Goal: Transaction & Acquisition: Purchase product/service

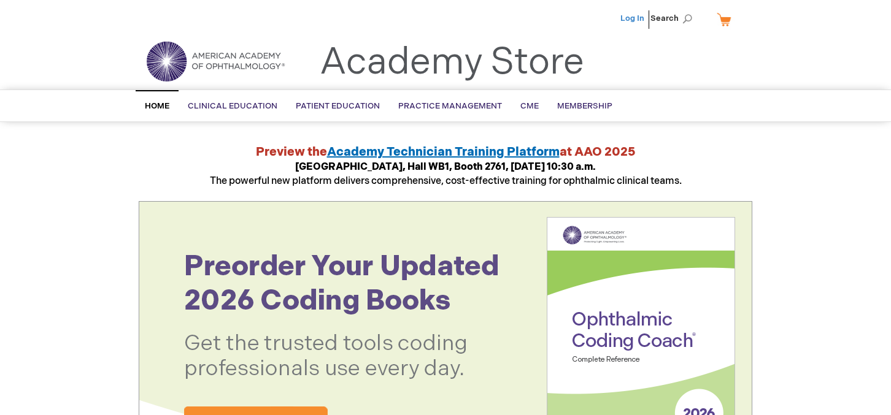
click at [635, 14] on link "Log In" at bounding box center [632, 19] width 24 height 10
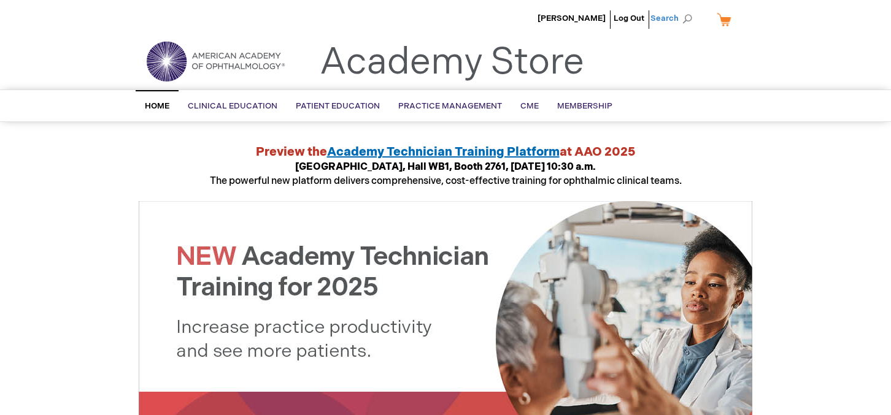
click at [679, 19] on span "Search" at bounding box center [673, 18] width 47 height 25
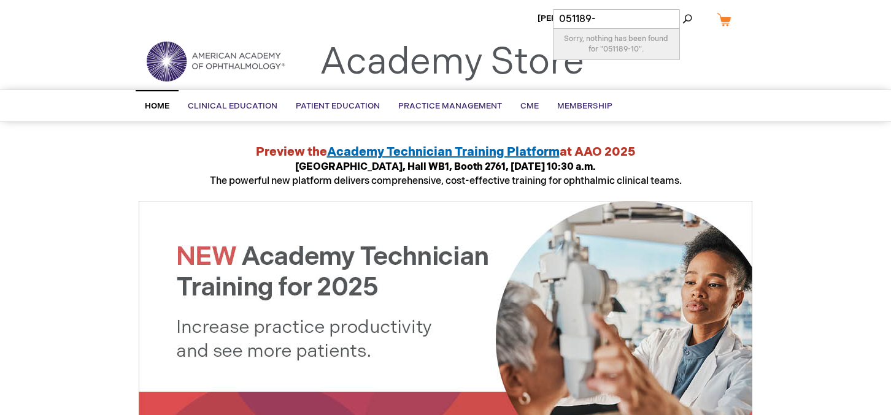
type input "051189"
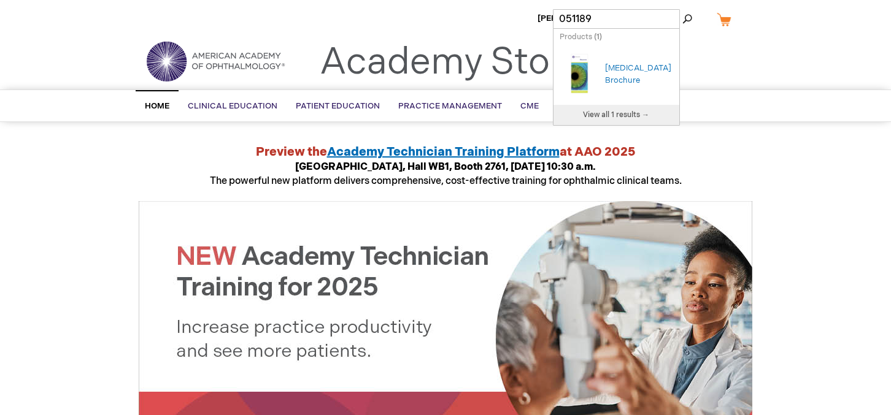
click at [622, 75] on div "[MEDICAL_DATA] Brochure" at bounding box center [639, 74] width 68 height 25
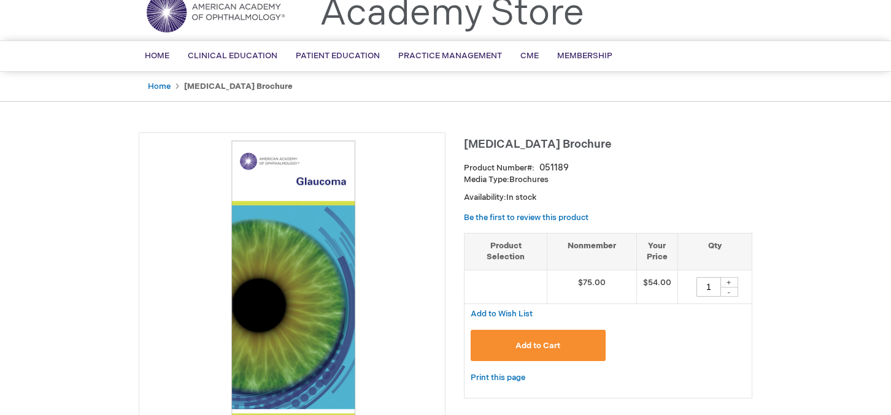
scroll to position [63, 0]
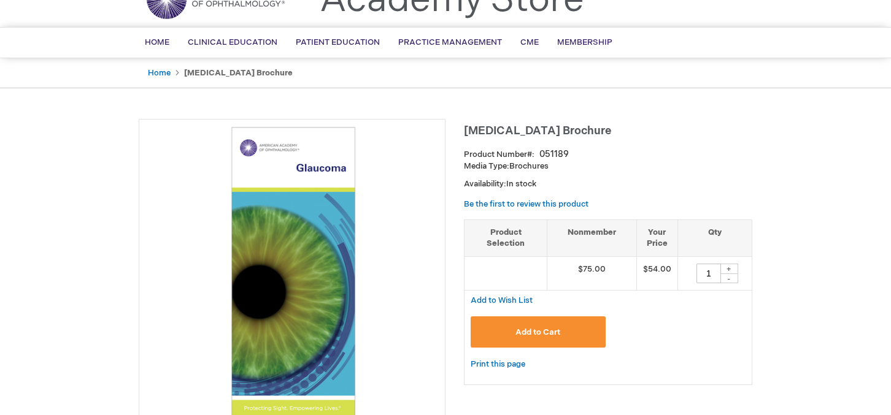
click at [731, 268] on div "+" at bounding box center [729, 269] width 18 height 10
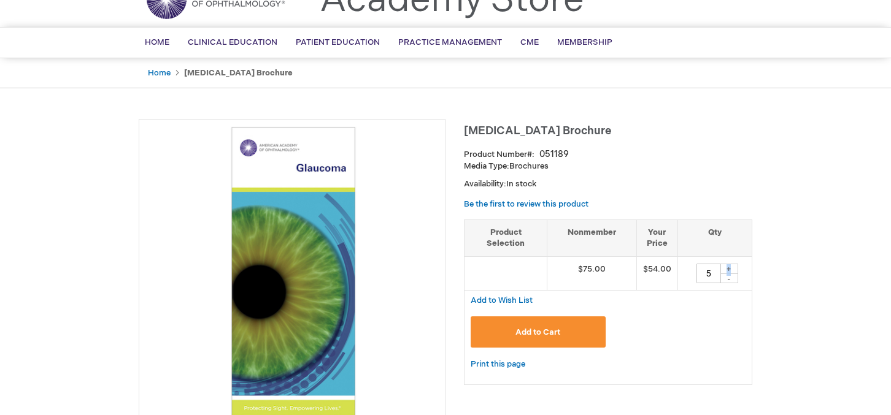
type input "6"
click at [542, 334] on span "Add to Cart" at bounding box center [537, 333] width 45 height 10
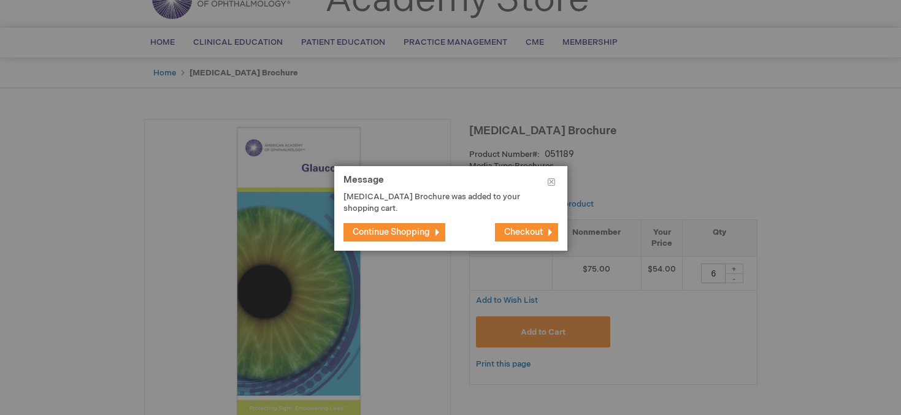
click at [402, 236] on span "Continue Shopping" at bounding box center [391, 232] width 77 height 10
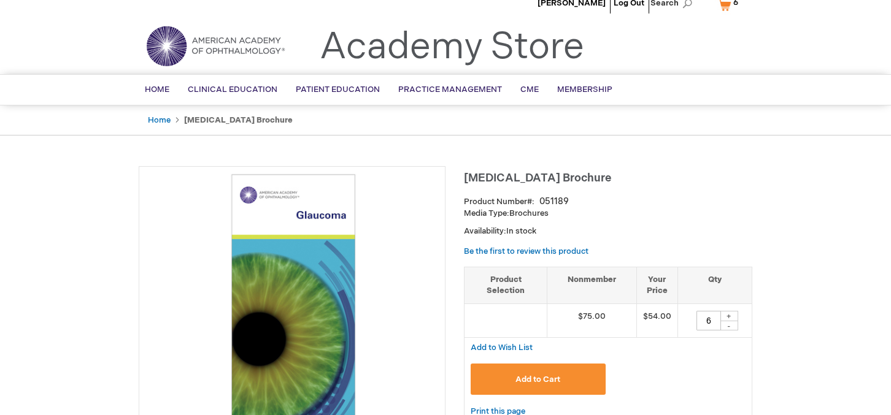
scroll to position [0, 0]
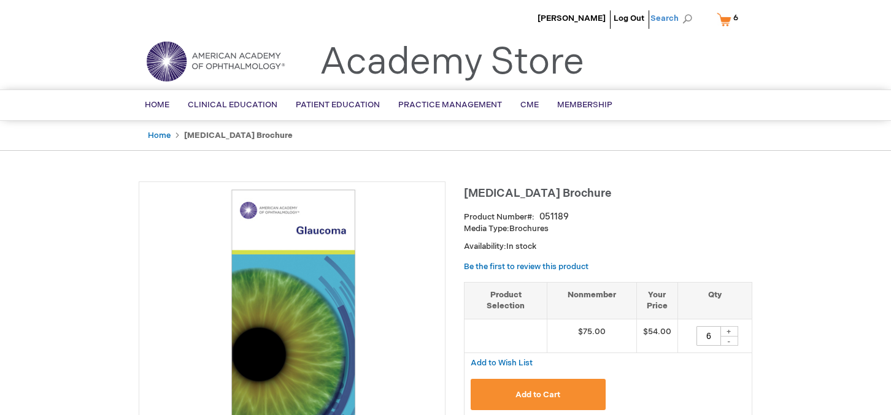
click at [685, 19] on span "Search" at bounding box center [673, 18] width 47 height 25
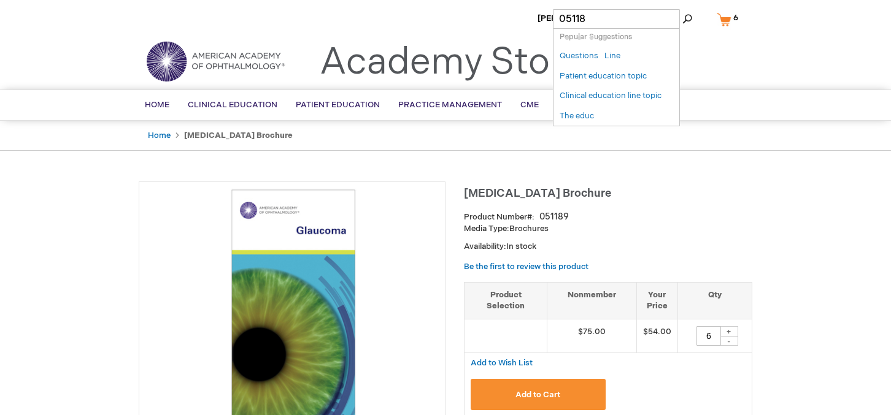
type input "051180"
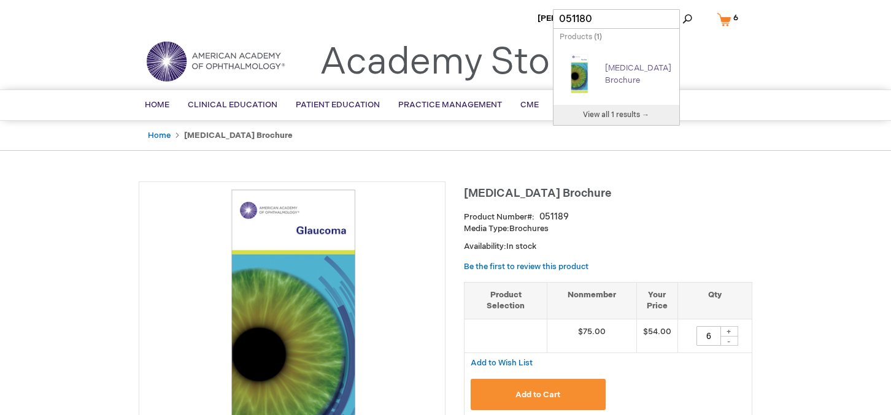
click at [618, 70] on link "[MEDICAL_DATA] Brochure" at bounding box center [638, 74] width 66 height 22
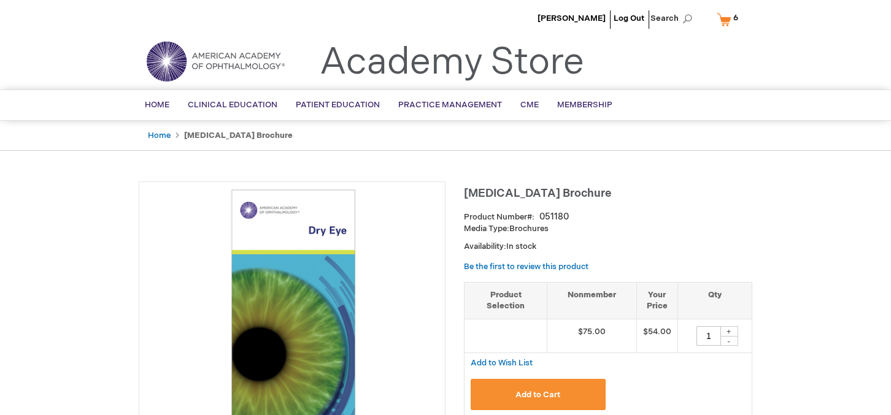
click at [731, 331] on div "+" at bounding box center [729, 331] width 18 height 10
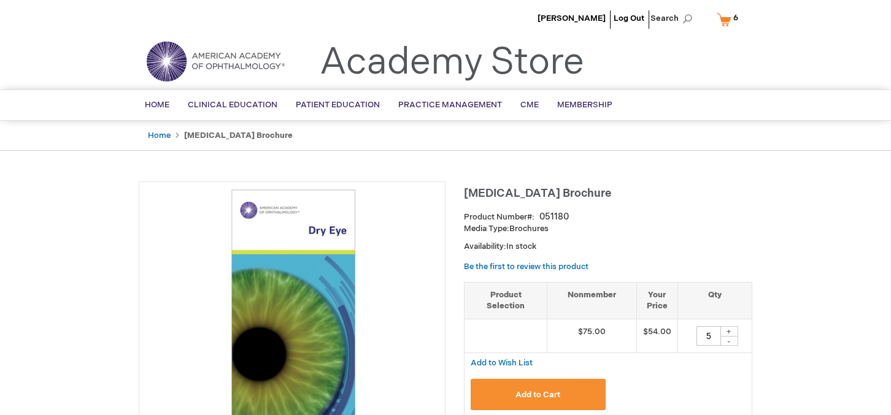
type input "6"
click at [557, 397] on span "Add to Cart" at bounding box center [537, 395] width 45 height 10
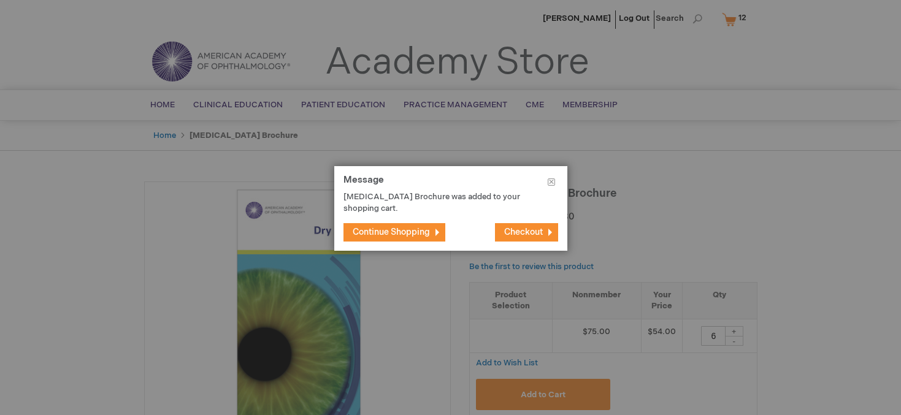
click at [506, 227] on span "Checkout" at bounding box center [523, 232] width 39 height 10
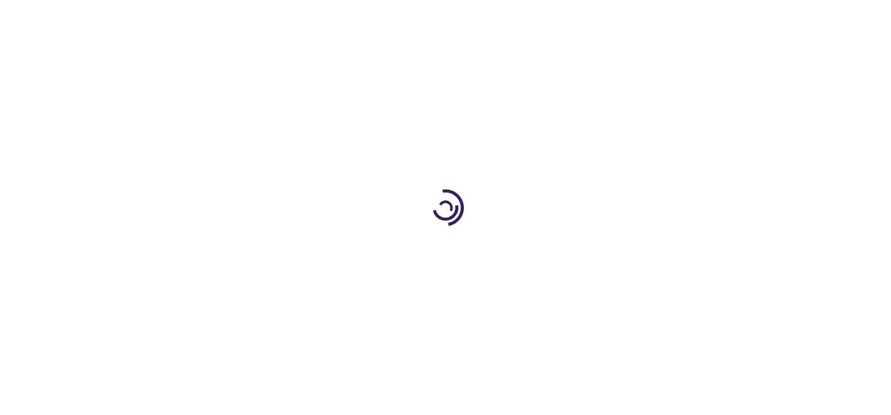
select select "US"
select select "40"
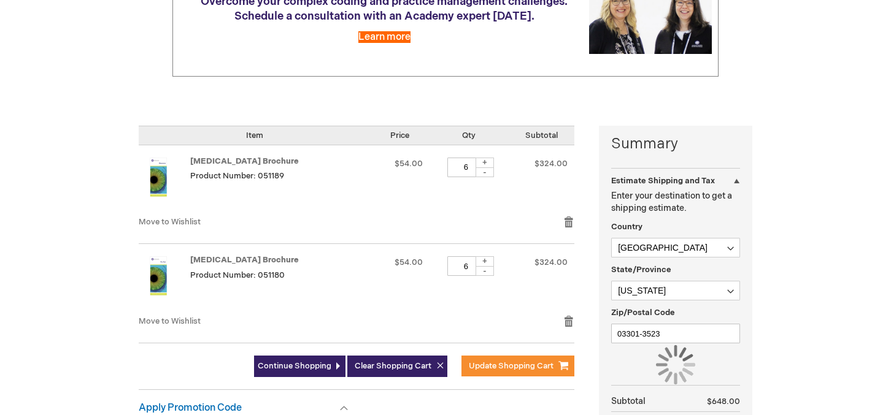
scroll to position [250, 0]
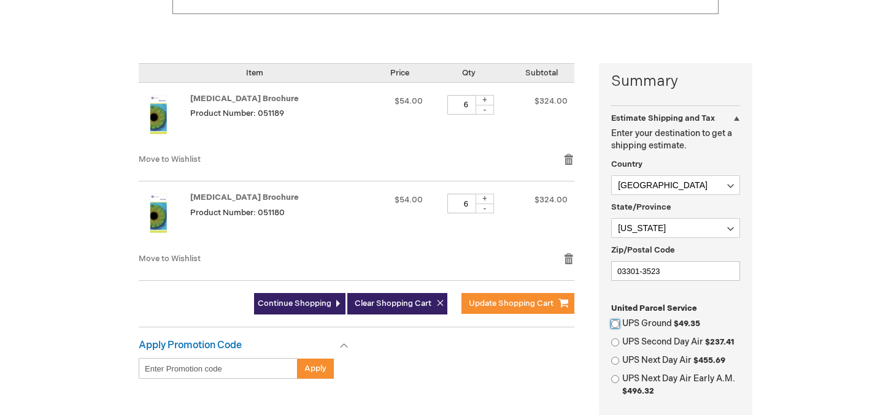
click at [616, 322] on input "UPS Ground $49.35" at bounding box center [615, 324] width 8 height 8
radio input "true"
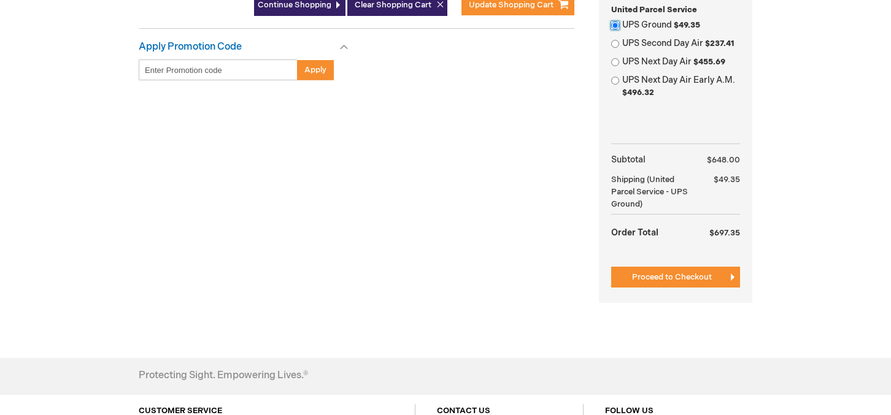
scroll to position [563, 0]
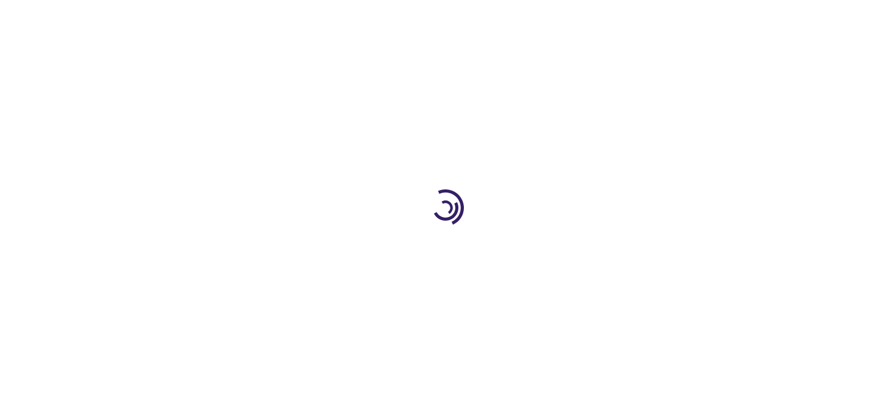
scroll to position [277, 0]
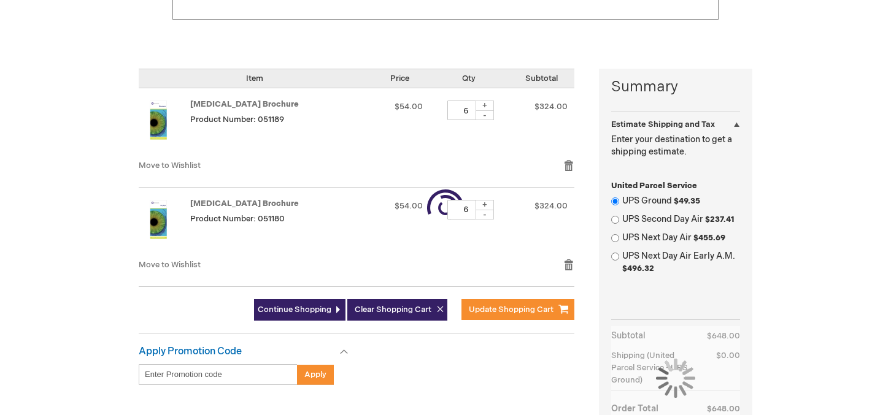
select select "US"
select select "40"
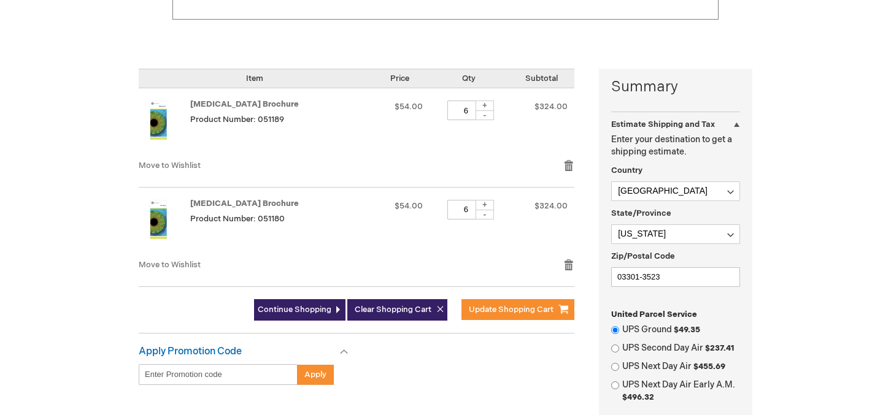
click at [0, 139] on div at bounding box center [0, 139] width 0 height 0
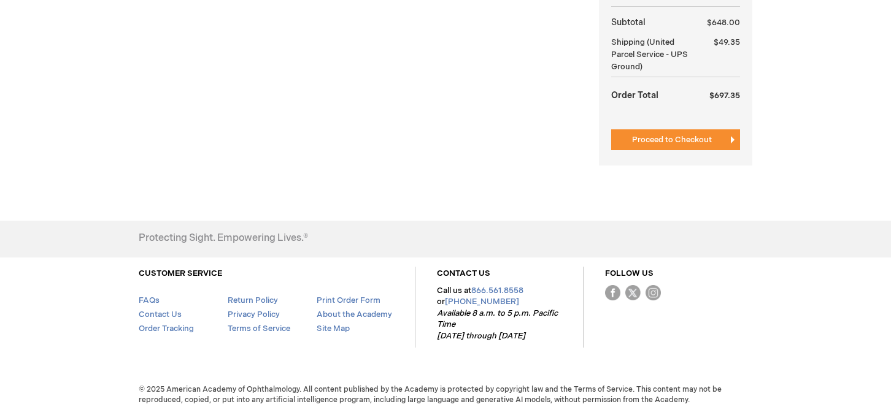
click at [647, 132] on button "Proceed to Checkout" at bounding box center [675, 139] width 129 height 21
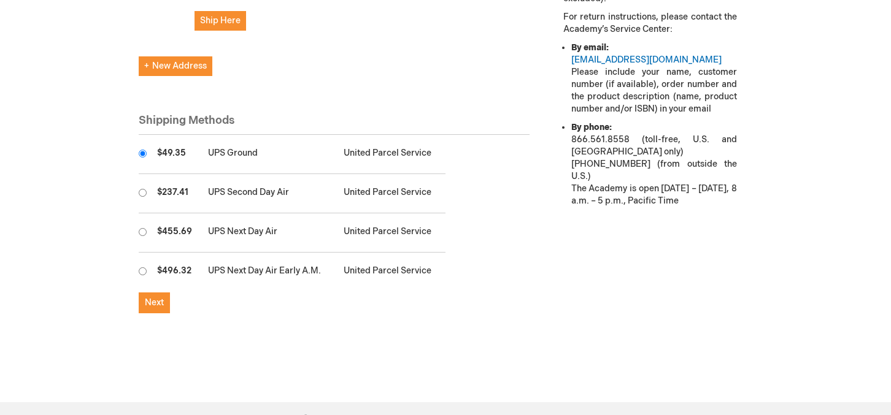
scroll to position [563, 0]
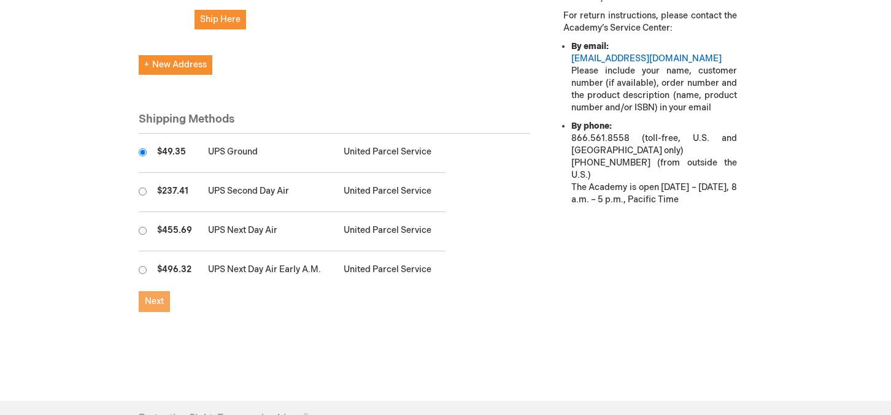
click at [149, 296] on span "Next" at bounding box center [154, 301] width 19 height 10
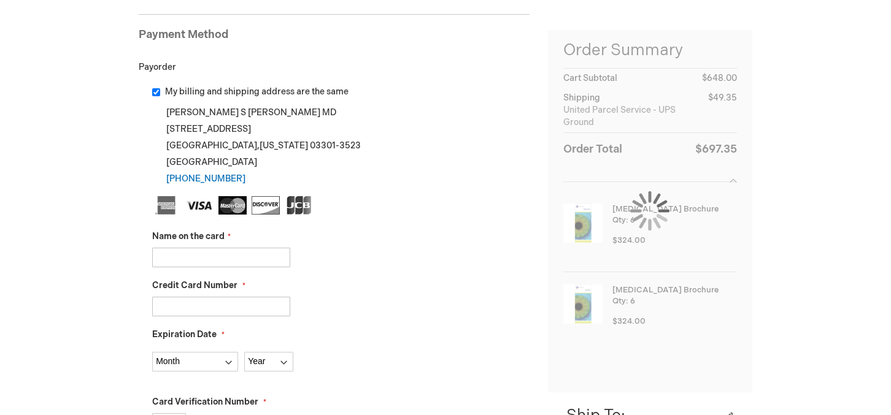
scroll to position [188, 0]
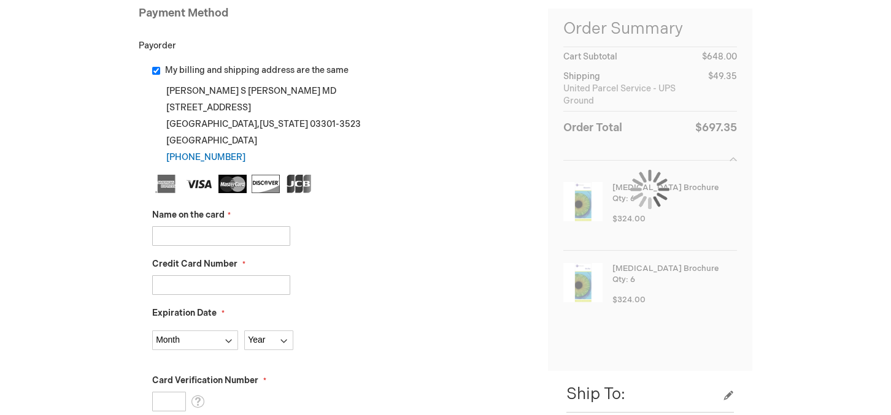
click at [239, 230] on input "Name on the card" at bounding box center [221, 236] width 138 height 20
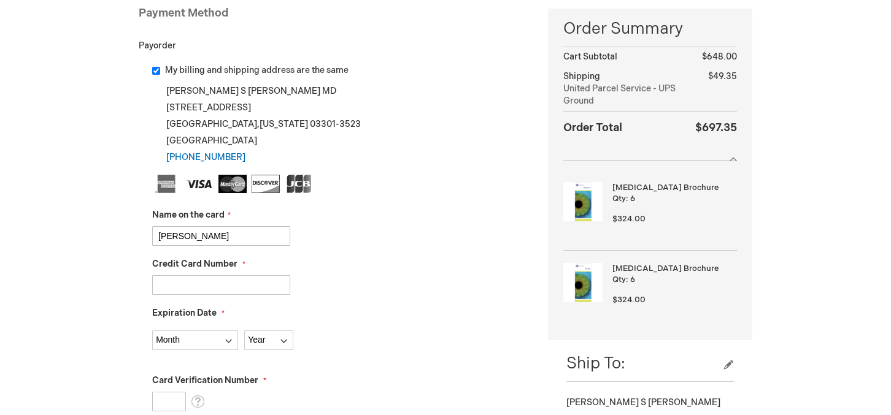
type input "[PERSON_NAME]"
type input "[CREDIT_CARD_NUMBER]"
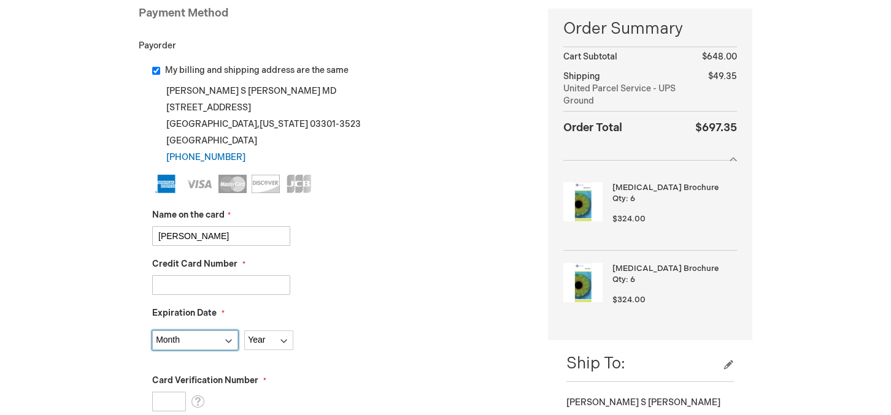
select select "9"
click option "09 - September" at bounding box center [0, 0] width 0 height 0
click at [244, 331] on select "Year 2025 2026 2027 2028 2029 2030 2031 2032 2033 2034 2035" at bounding box center [268, 341] width 49 height 20
select select "2026"
click option "2026" at bounding box center [0, 0] width 0 height 0
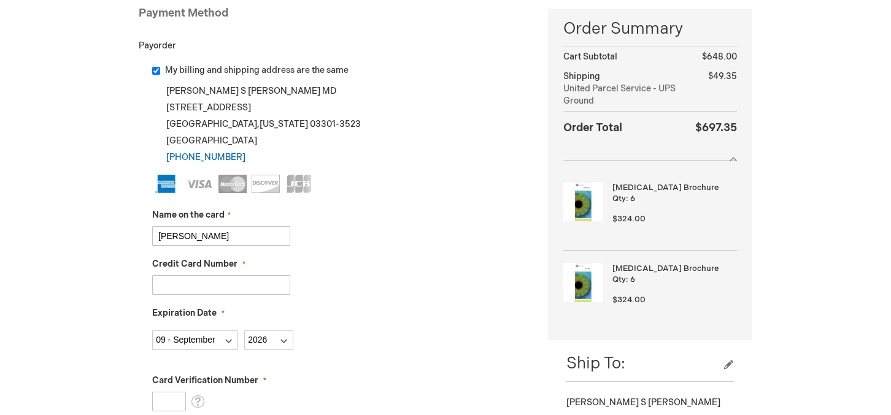
click at [170, 399] on input "Card Verification Number" at bounding box center [169, 402] width 34 height 20
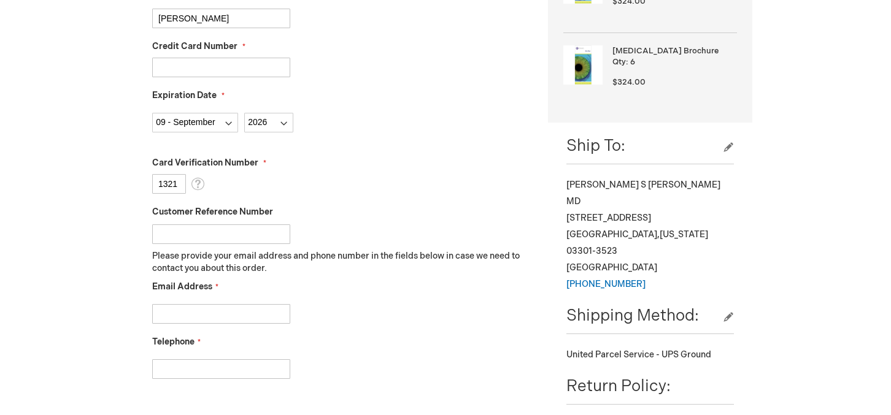
scroll to position [438, 0]
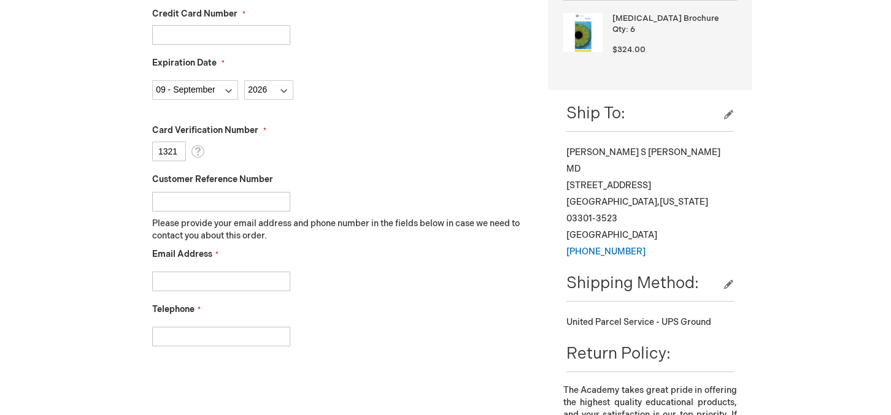
type input "1321"
click at [235, 276] on input "Email Address" at bounding box center [221, 282] width 138 height 20
type input "daudet@cecnh.com"
click at [188, 336] on input "Telephone" at bounding box center [221, 337] width 138 height 20
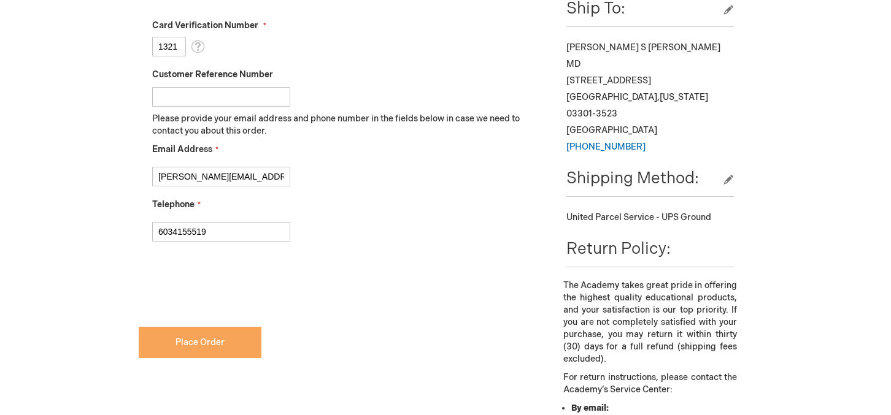
scroll to position [563, 0]
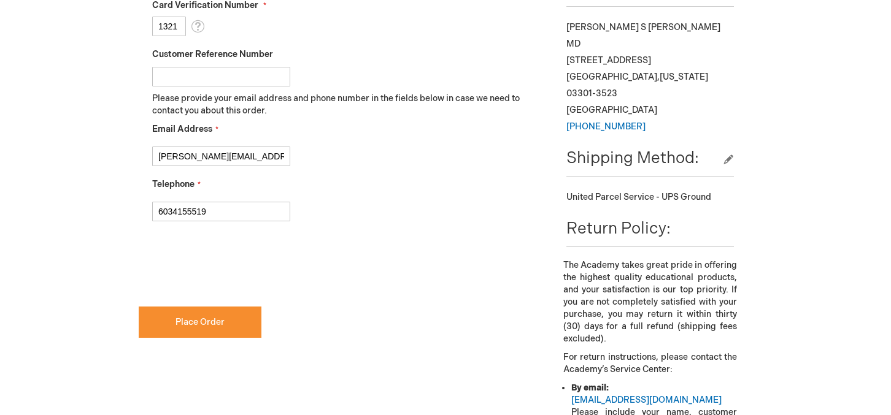
type input "6034155519"
checkbox input "true"
click at [215, 324] on span "Place Order" at bounding box center [200, 322] width 49 height 10
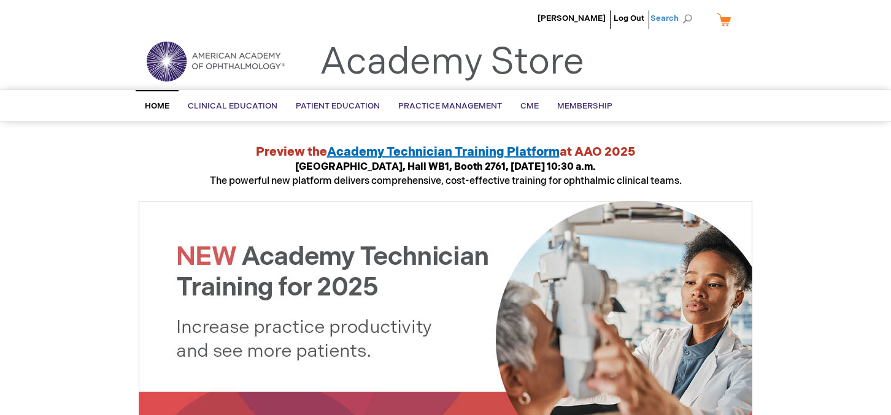
click at [682, 20] on span "Search" at bounding box center [673, 18] width 47 height 25
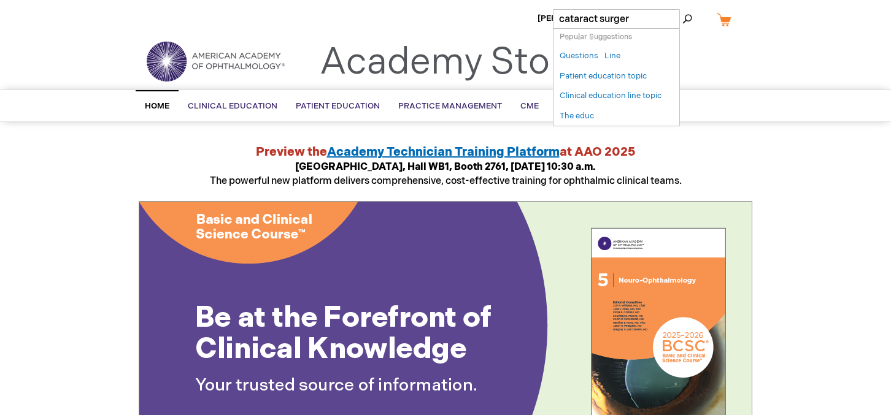
type input "[MEDICAL_DATA]"
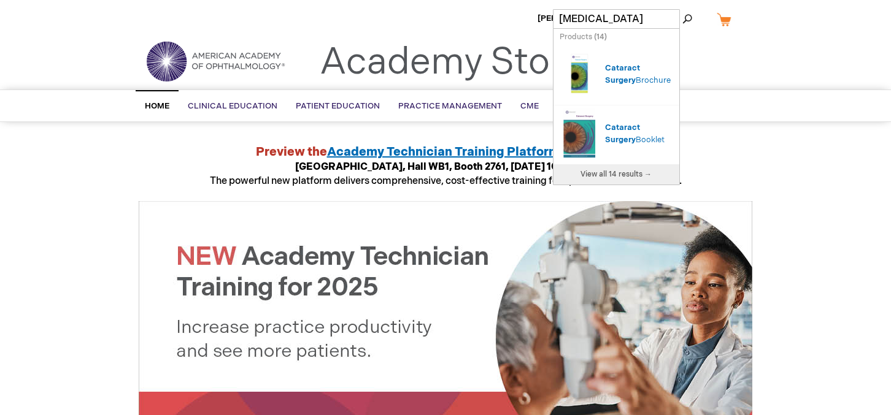
click at [618, 68] on div "Cataract Surgery Brochure" at bounding box center [639, 74] width 68 height 25
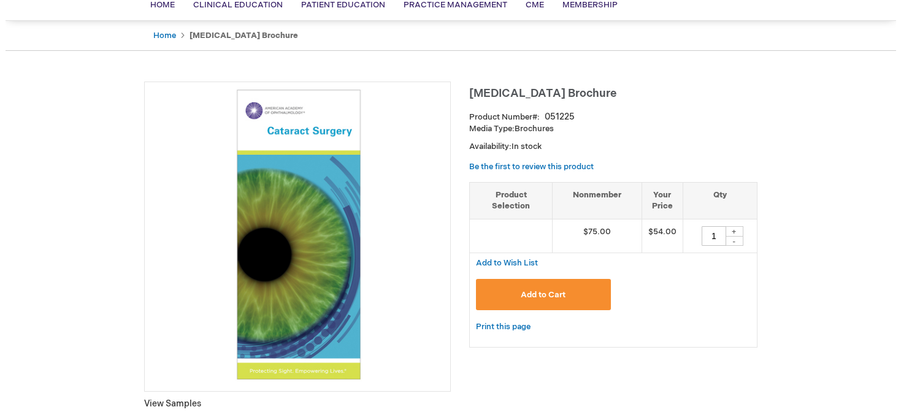
scroll to position [125, 0]
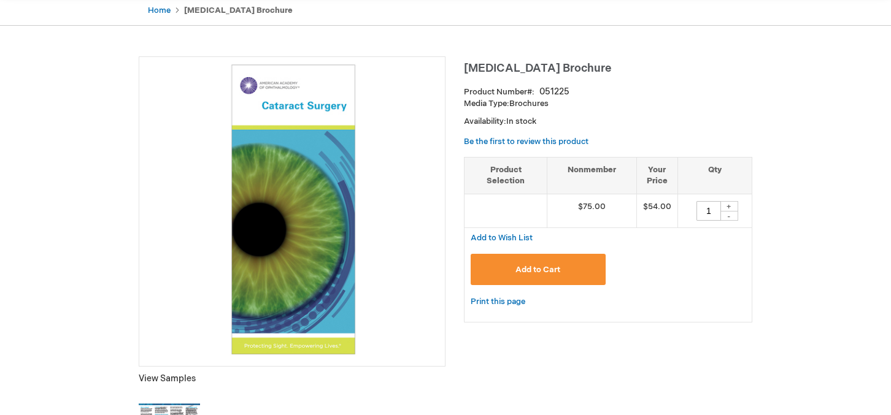
click at [735, 209] on div "+" at bounding box center [729, 206] width 18 height 10
type input "4"
click at [555, 274] on span "Add to Cart" at bounding box center [537, 270] width 45 height 10
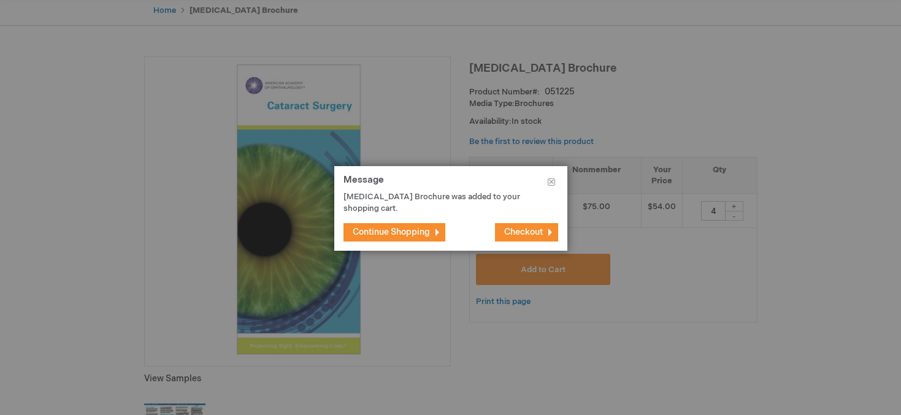
click at [519, 226] on button "Checkout" at bounding box center [526, 232] width 63 height 18
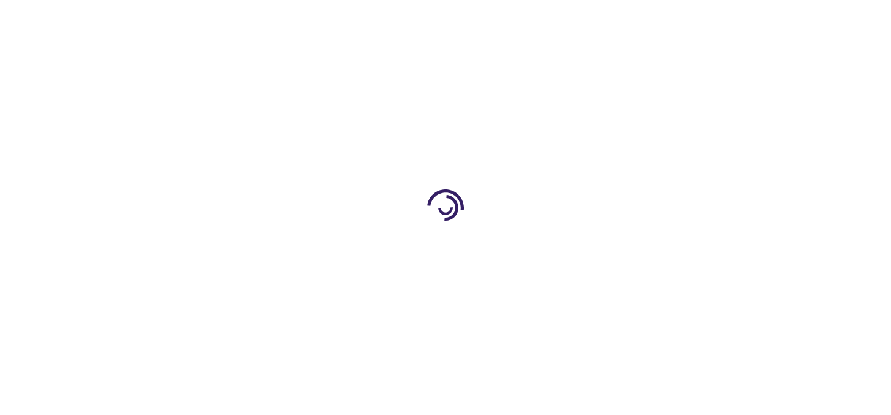
select select "US"
select select "40"
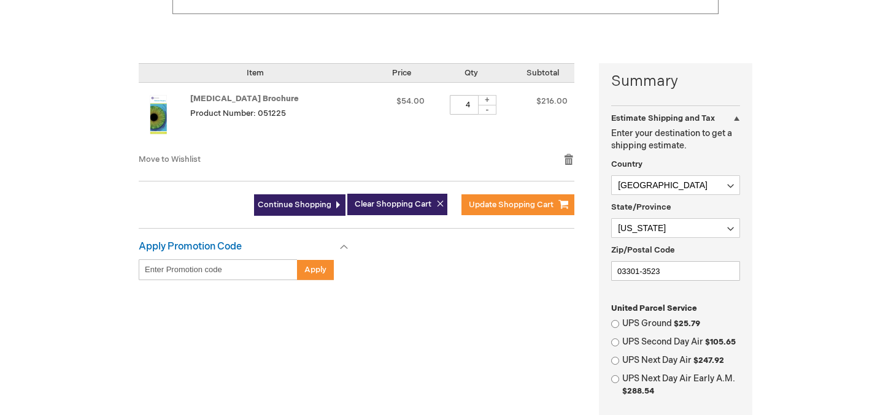
scroll to position [313, 0]
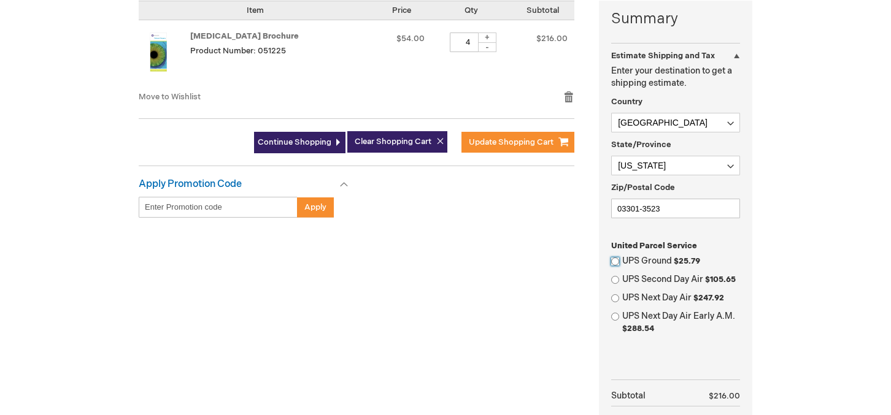
click at [615, 263] on input "UPS Ground $25.79" at bounding box center [615, 262] width 8 height 8
radio input "true"
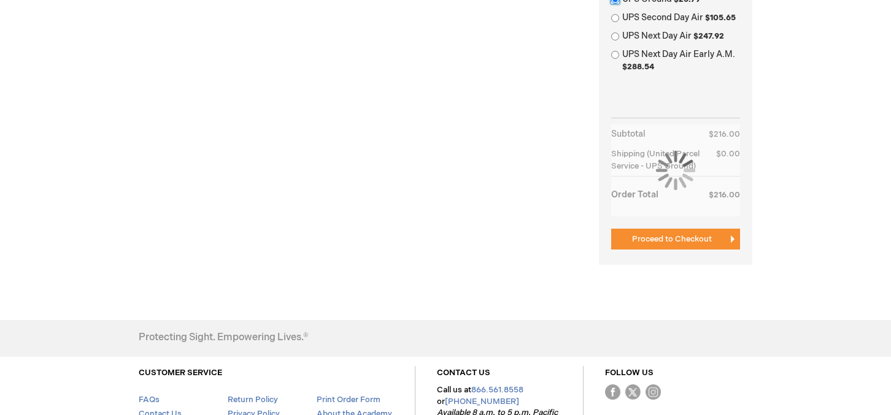
scroll to position [626, 0]
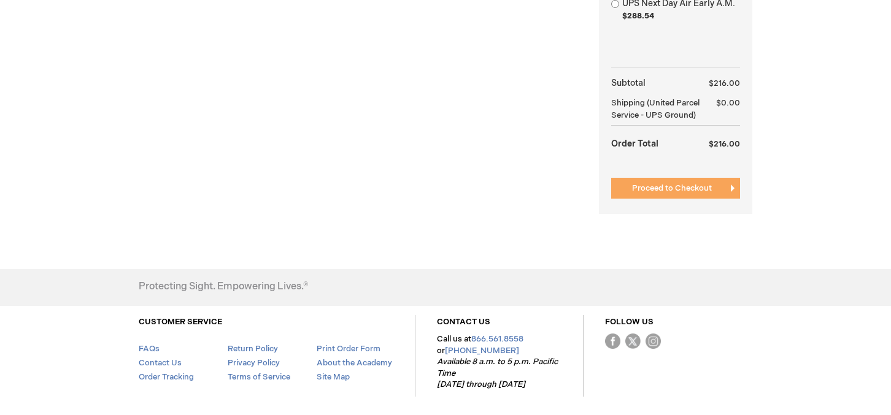
click at [633, 193] on span "Proceed to Checkout" at bounding box center [672, 188] width 80 height 10
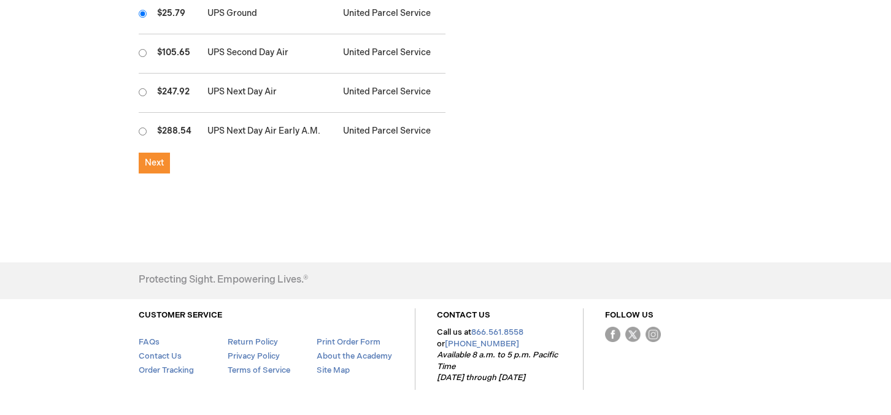
scroll to position [724, 0]
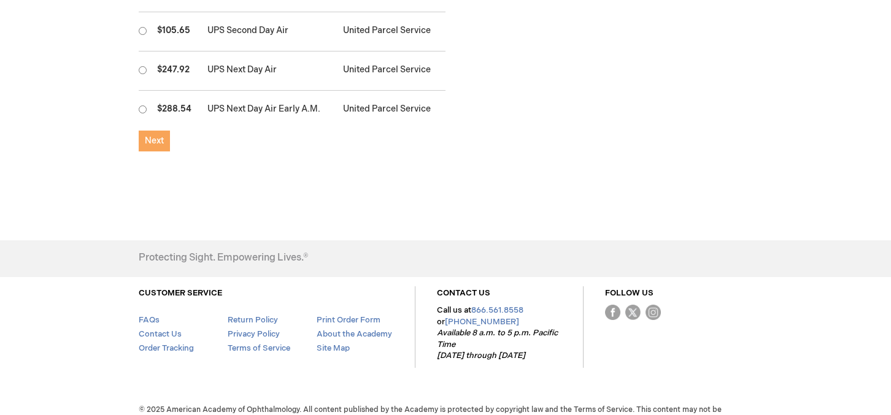
click at [152, 131] on button "Next" at bounding box center [154, 141] width 31 height 21
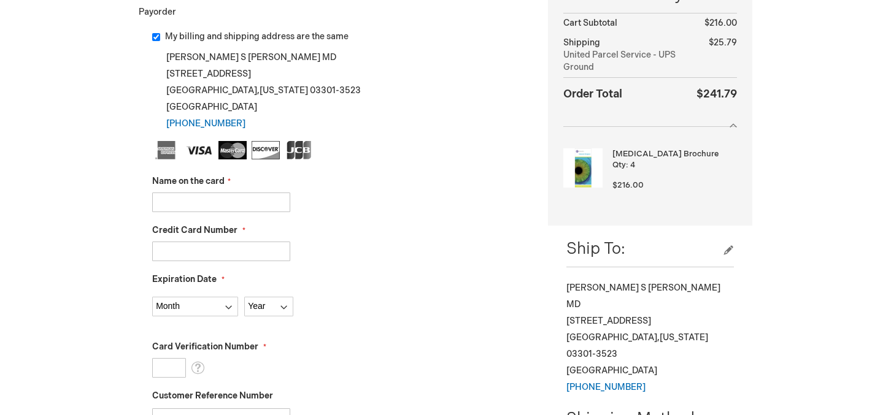
scroll to position [250, 0]
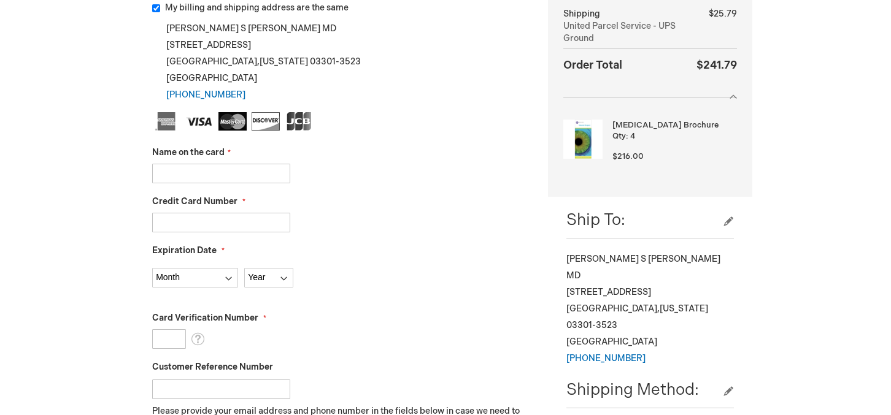
click at [210, 171] on input "Name on the card" at bounding box center [221, 174] width 138 height 20
type input "Patricia Bourgault"
type input "378750097376028"
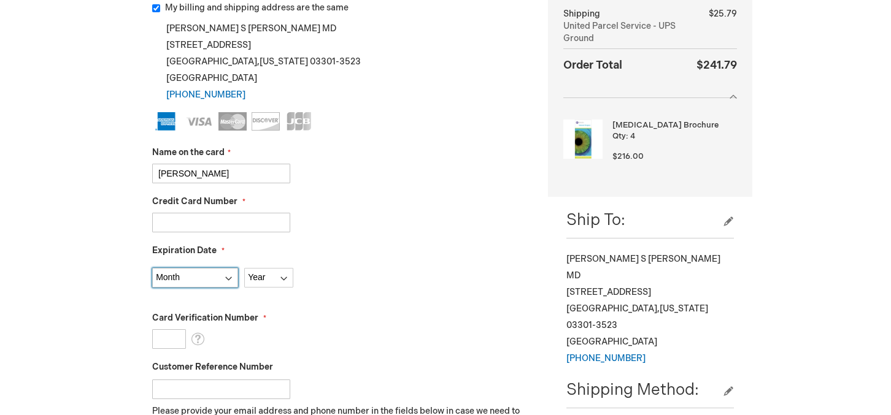
click at [152, 268] on select "Month 01 - January 02 - February 03 - March 04 - April 05 - May 06 - June 07 - …" at bounding box center [195, 278] width 86 height 20
select select "9"
click option "09 - September" at bounding box center [0, 0] width 0 height 0
click at [244, 268] on select "Year 2025 2026 2027 2028 2029 2030 2031 2032 2033 2034 2035" at bounding box center [268, 278] width 49 height 20
select select "2026"
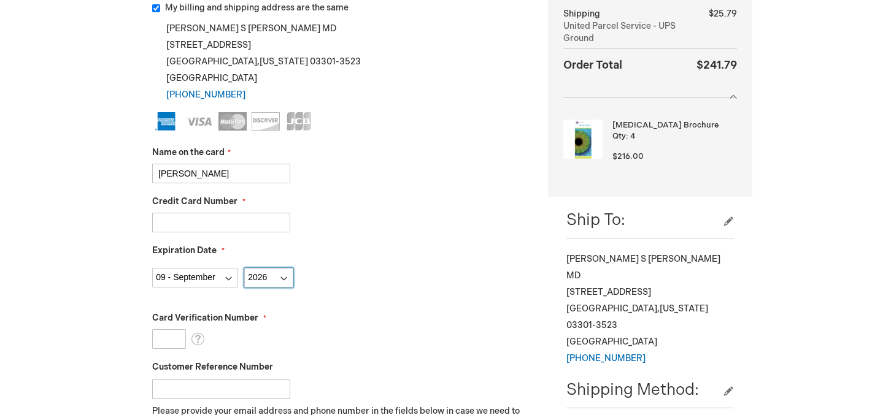
click option "2026" at bounding box center [0, 0] width 0 height 0
click at [155, 330] on input "Card Verification Number" at bounding box center [169, 340] width 34 height 20
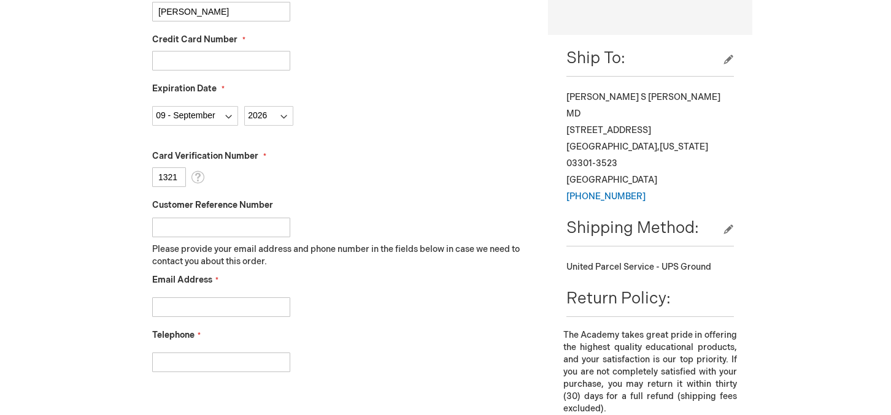
scroll to position [438, 0]
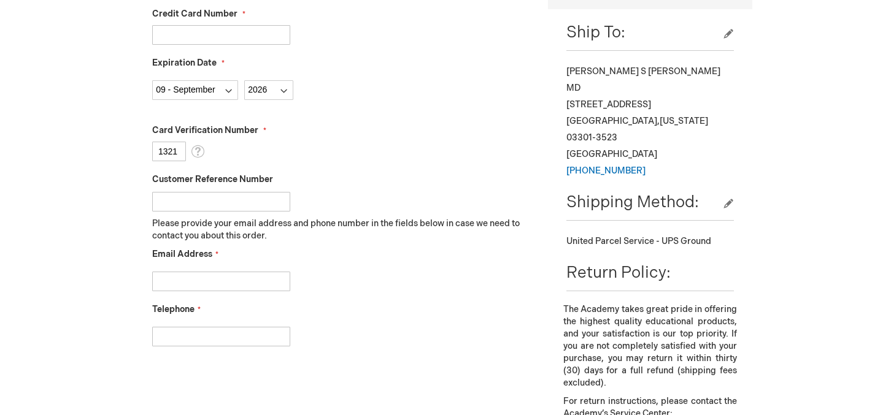
type input "1321"
click at [183, 285] on input "Email Address" at bounding box center [221, 282] width 138 height 20
type input "daudet@cecnh.com"
type input "6034155519"
checkbox input "true"
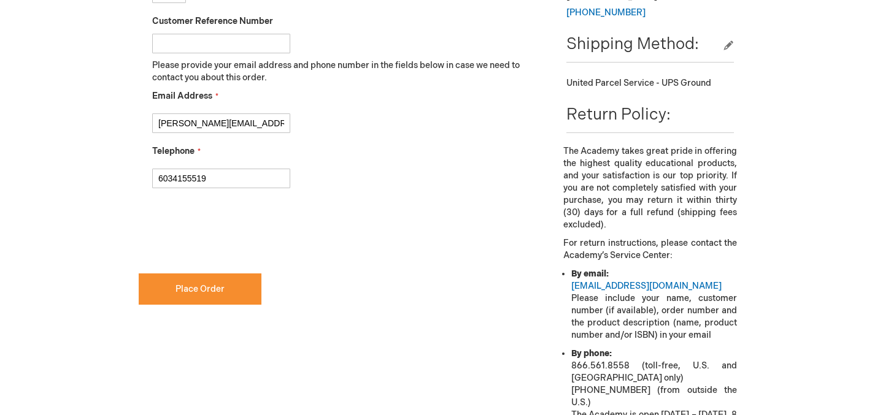
scroll to position [626, 0]
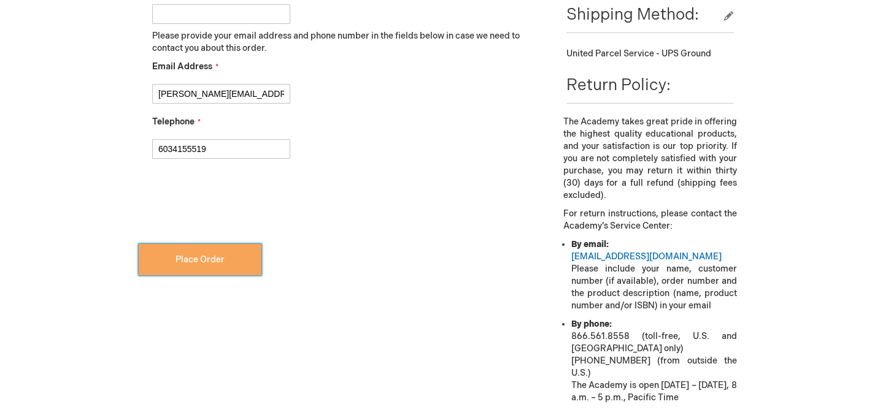
click at [199, 263] on span "Place Order" at bounding box center [200, 260] width 49 height 10
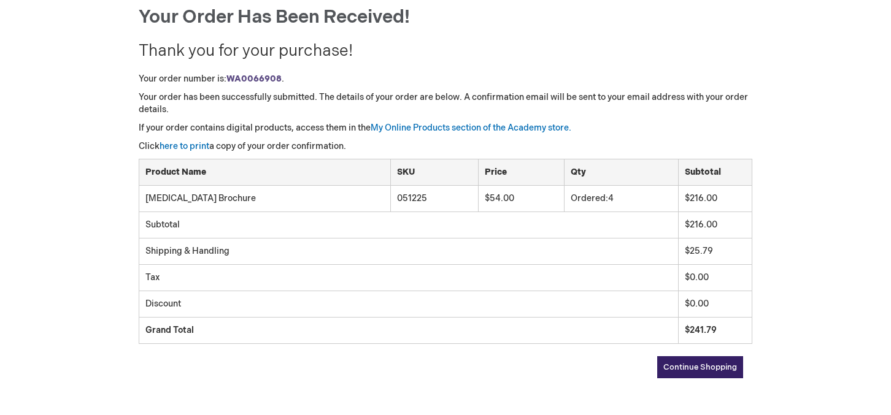
scroll to position [188, 0]
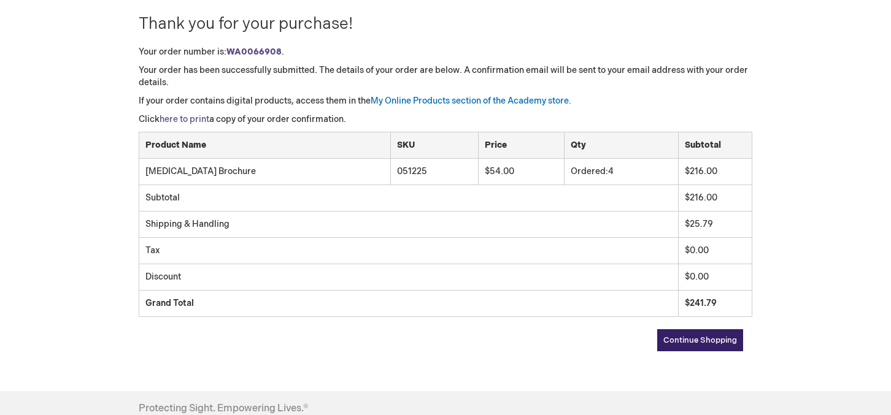
click at [185, 120] on link "here to print" at bounding box center [185, 119] width 50 height 10
